Goal: Information Seeking & Learning: Learn about a topic

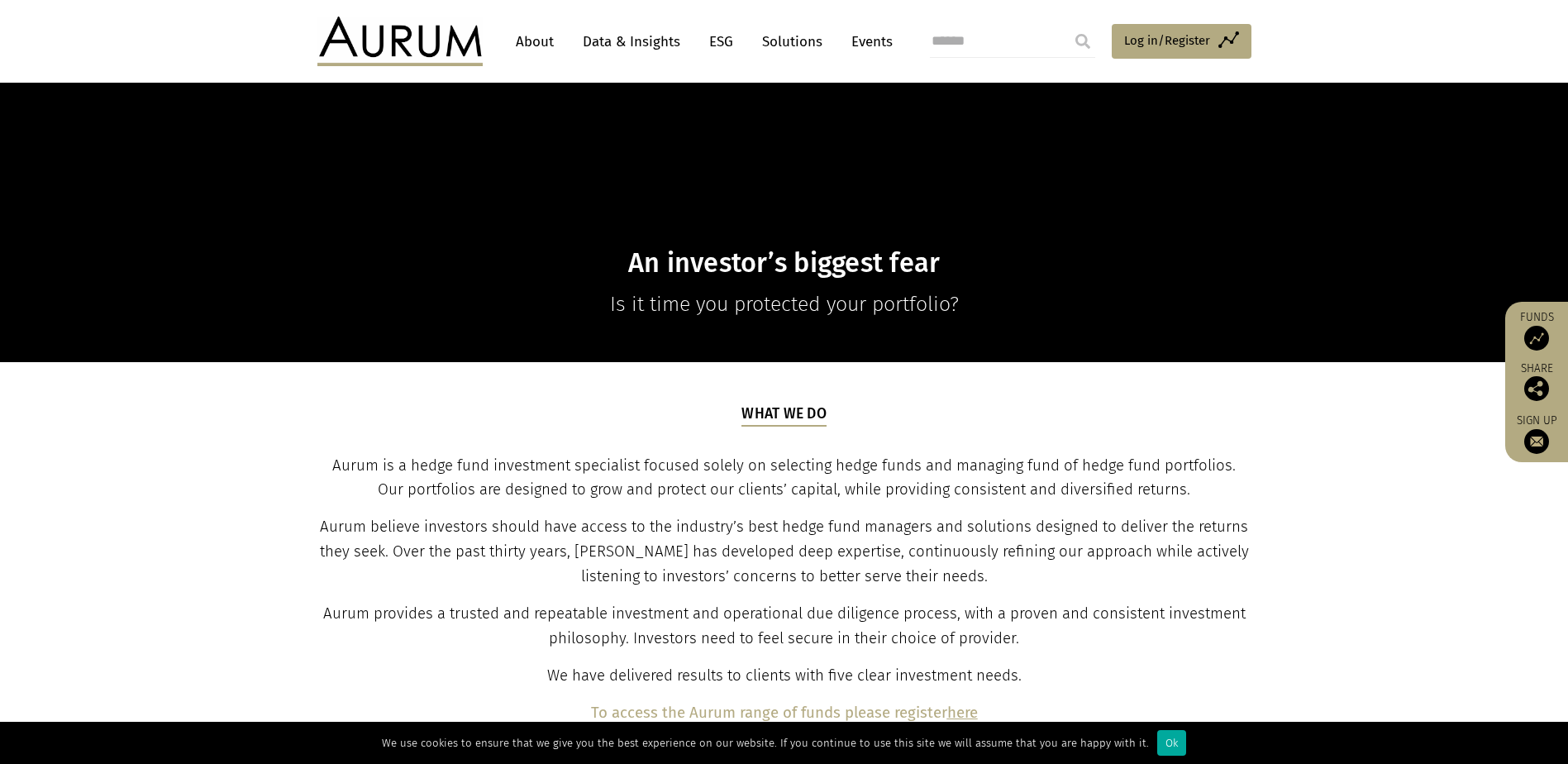
scroll to position [330, 0]
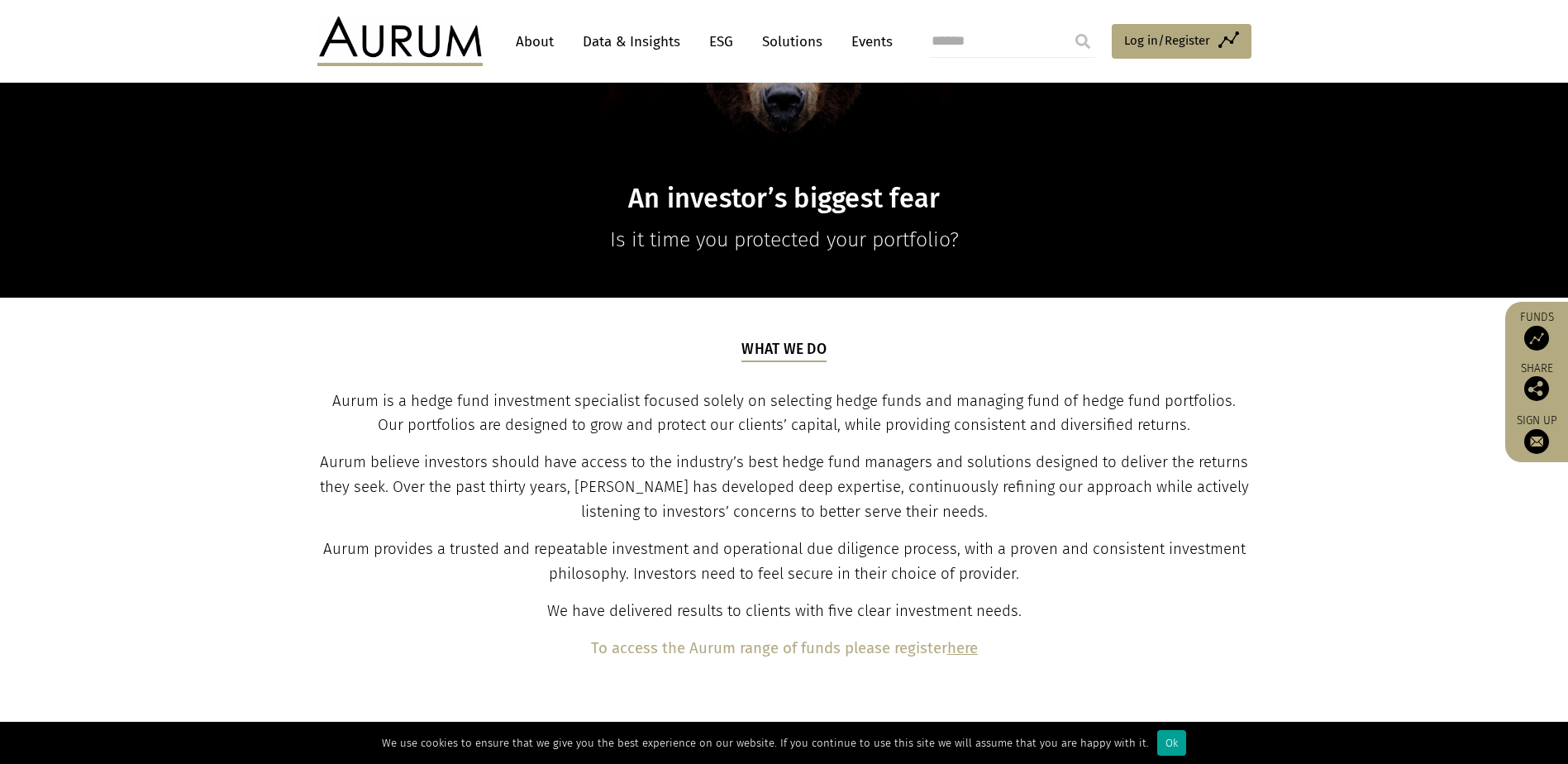
click at [1157, 741] on div "Ok" at bounding box center [1171, 742] width 29 height 26
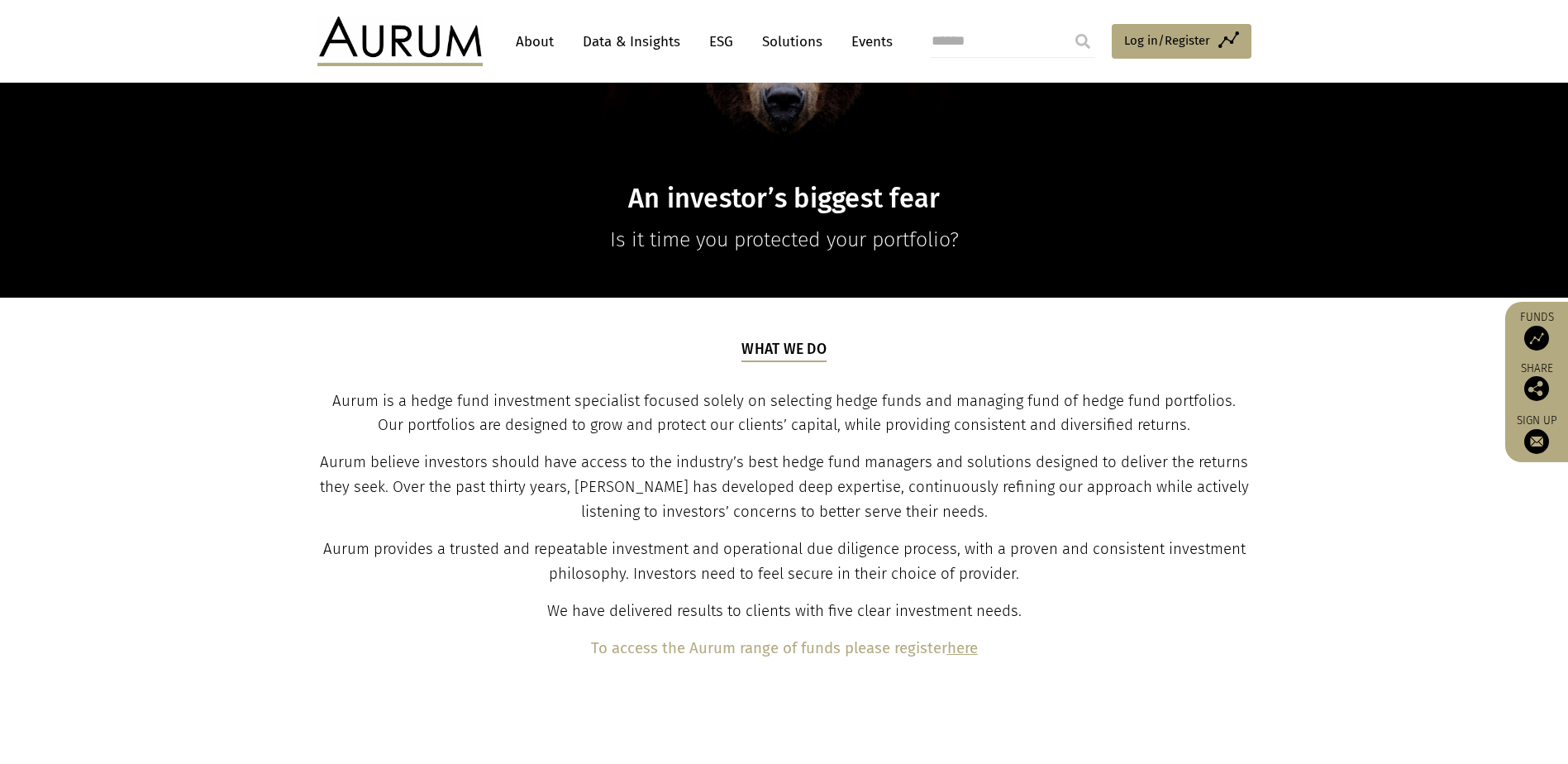
click at [651, 39] on link "Data & Insights" at bounding box center [631, 42] width 114 height 30
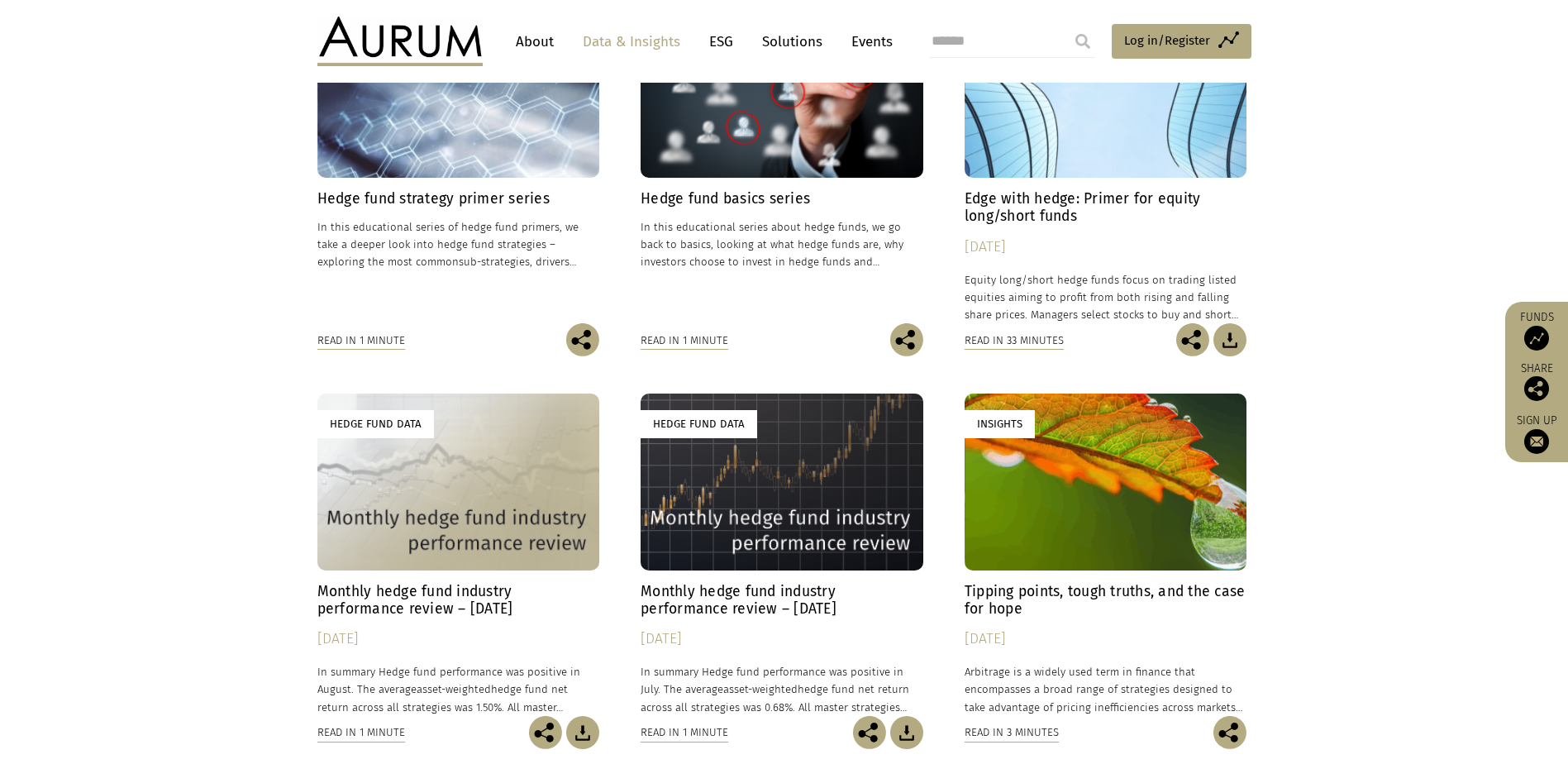
scroll to position [579, 0]
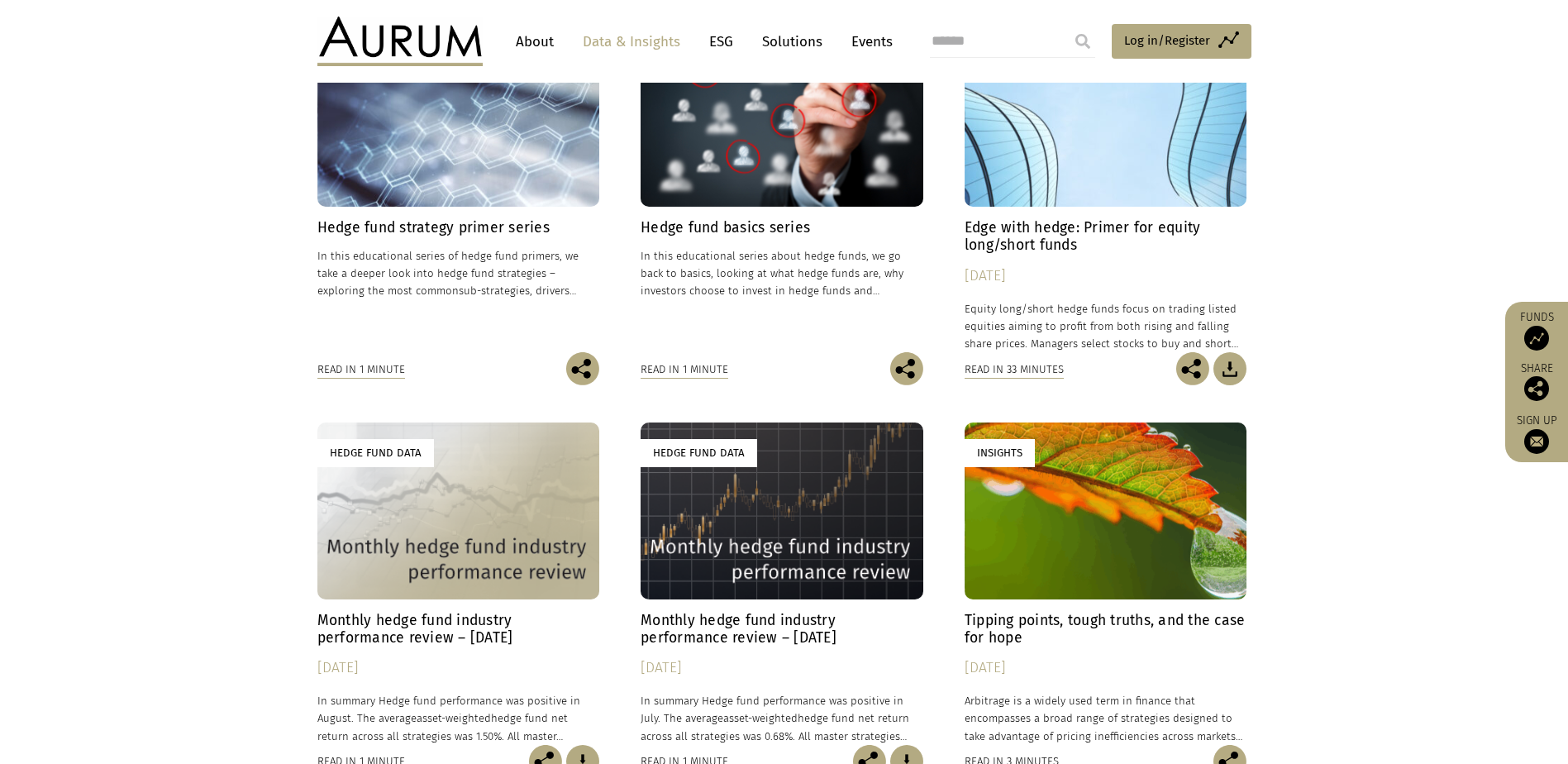
click at [495, 631] on h4 "Monthly hedge fund industry performance review – [DATE]" at bounding box center [459, 628] width 283 height 34
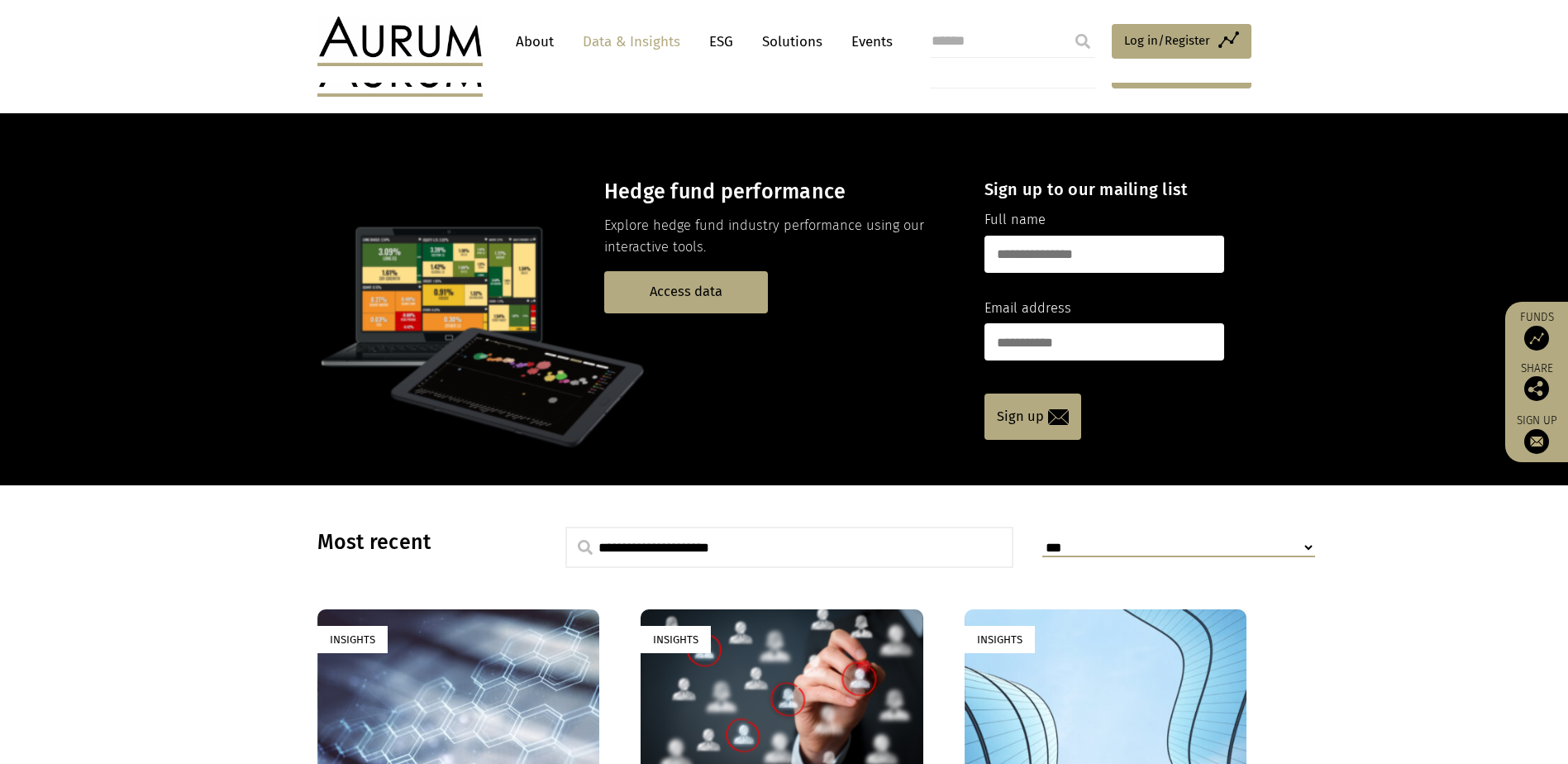
scroll to position [579, 0]
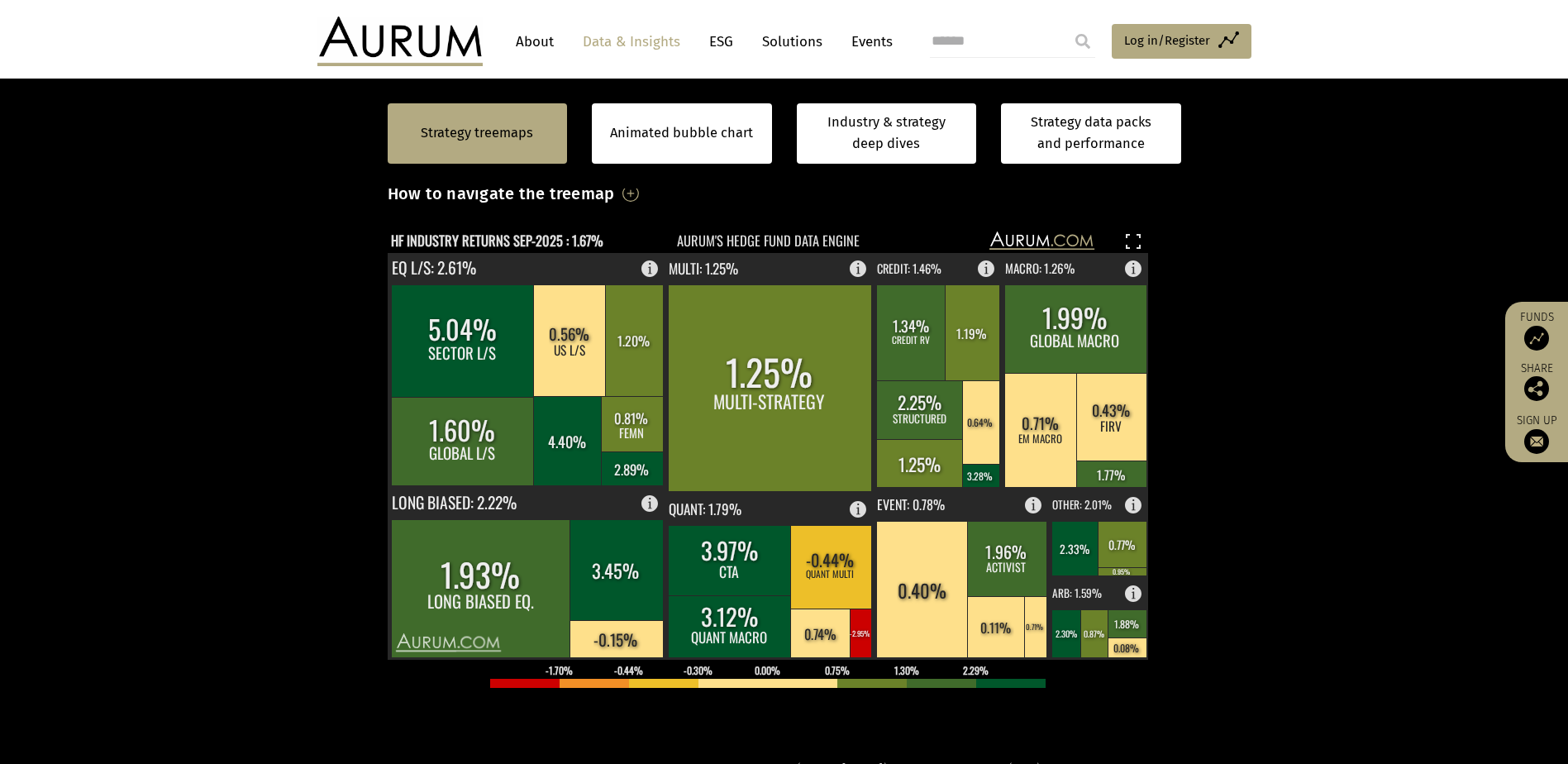
scroll to position [413, 0]
